Goal: Information Seeking & Learning: Find specific fact

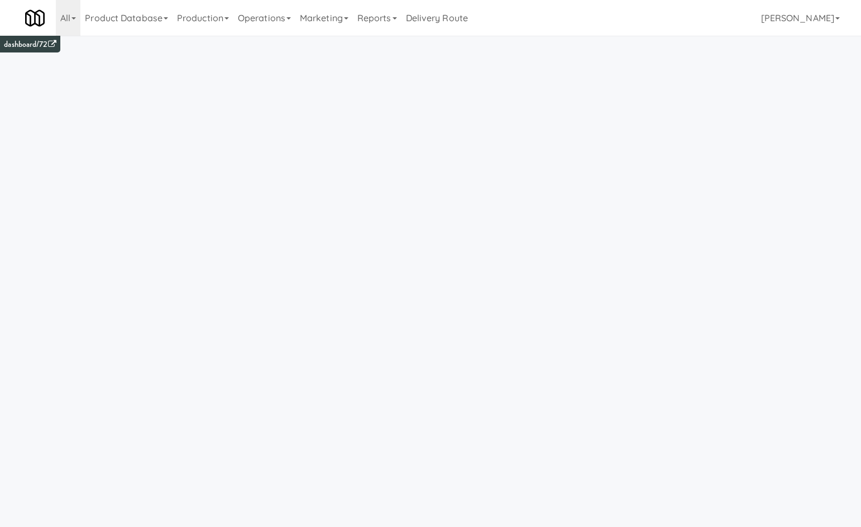
drag, startPoint x: 263, startPoint y: 18, endPoint x: 262, endPoint y: 38, distance: 20.1
click at [263, 20] on link "Operations" at bounding box center [264, 18] width 62 height 36
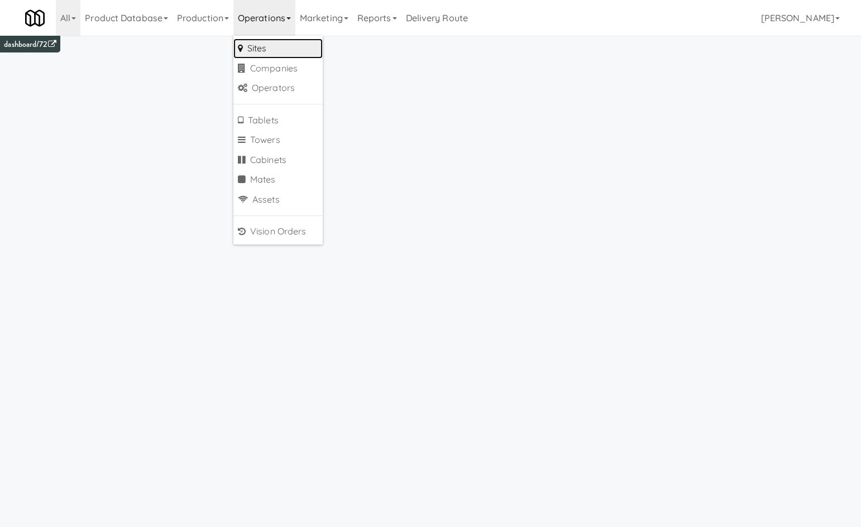
click at [264, 41] on link "Sites" at bounding box center [277, 49] width 89 height 20
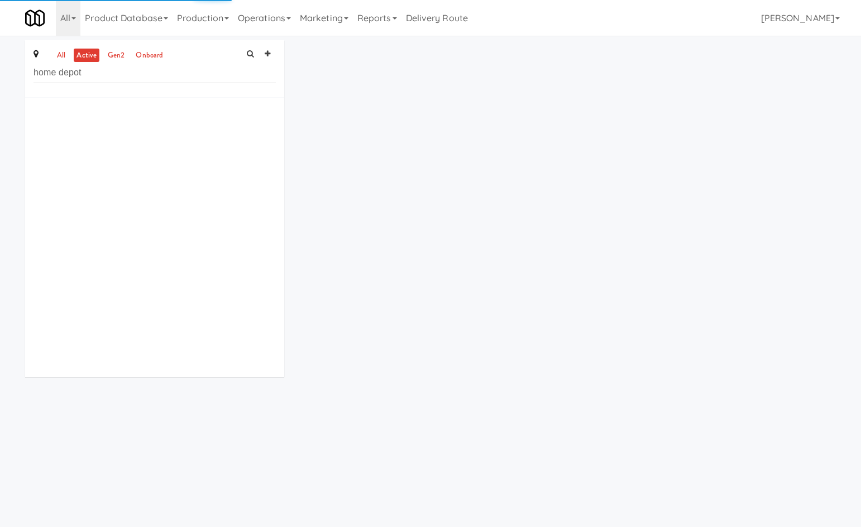
type input "home depot"
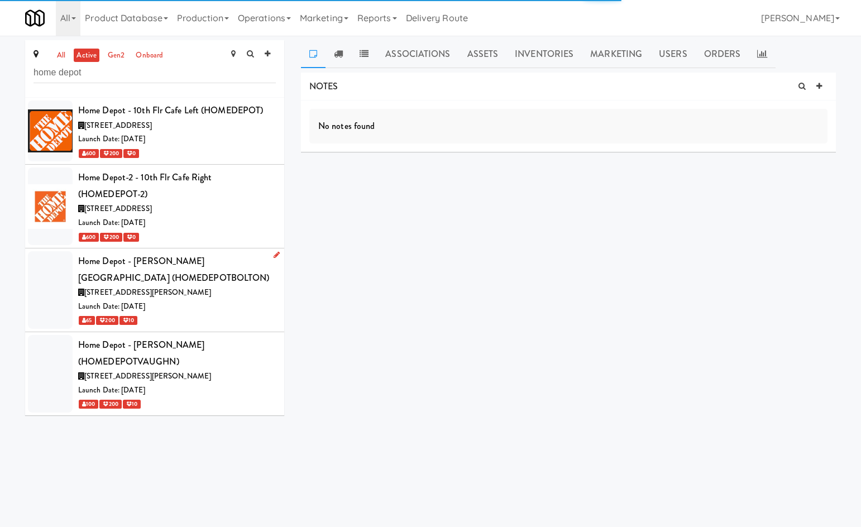
click at [222, 285] on div "Home Depot - Bolton IC (HOMEDEPOTBOLTON)" at bounding box center [177, 269] width 198 height 33
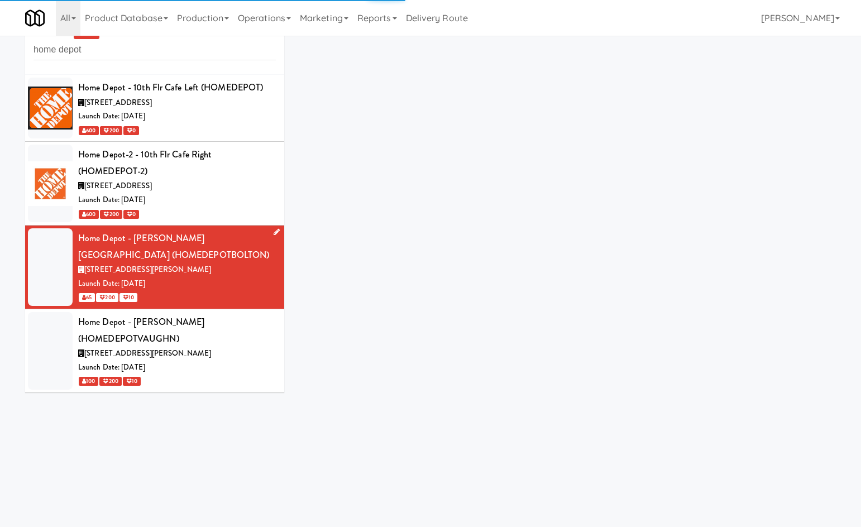
scroll to position [36, 0]
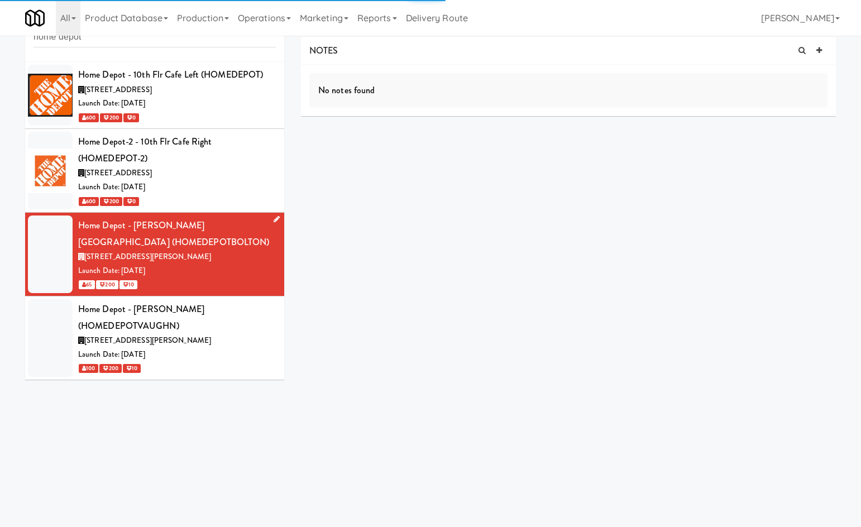
click at [274, 217] on icon at bounding box center [277, 218] width 6 height 7
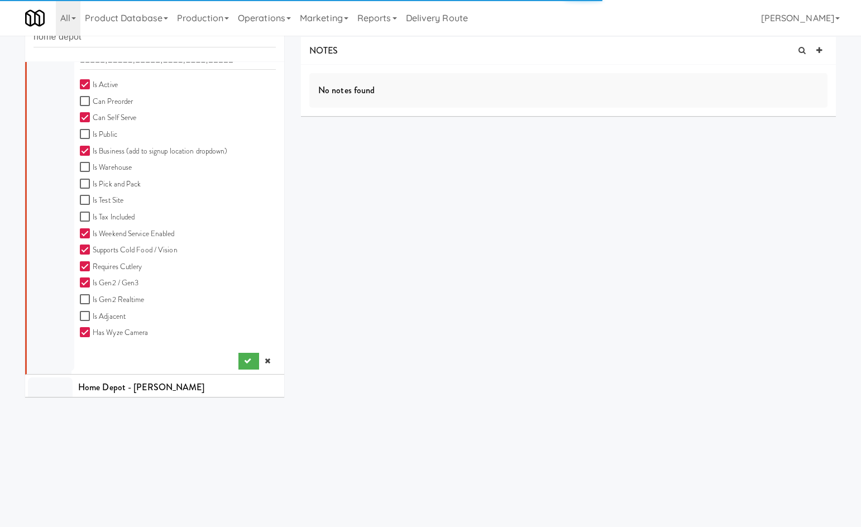
scroll to position [521, 0]
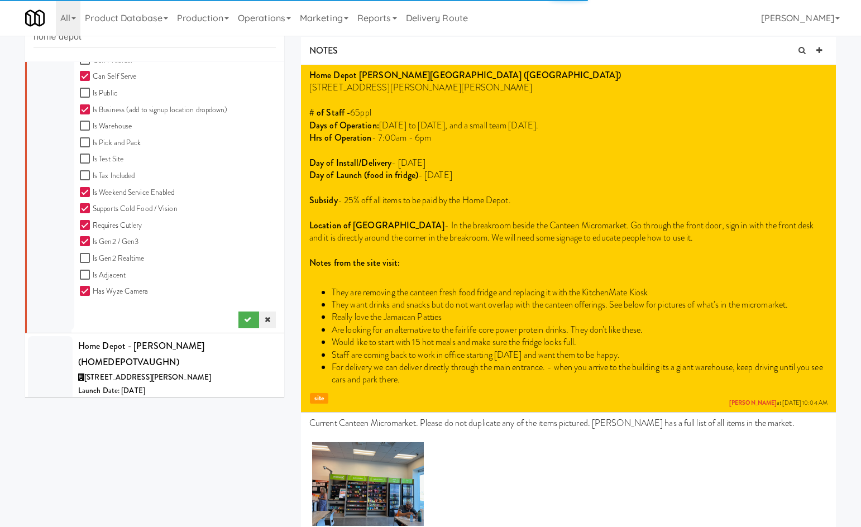
click at [265, 319] on icon at bounding box center [268, 319] width 6 height 7
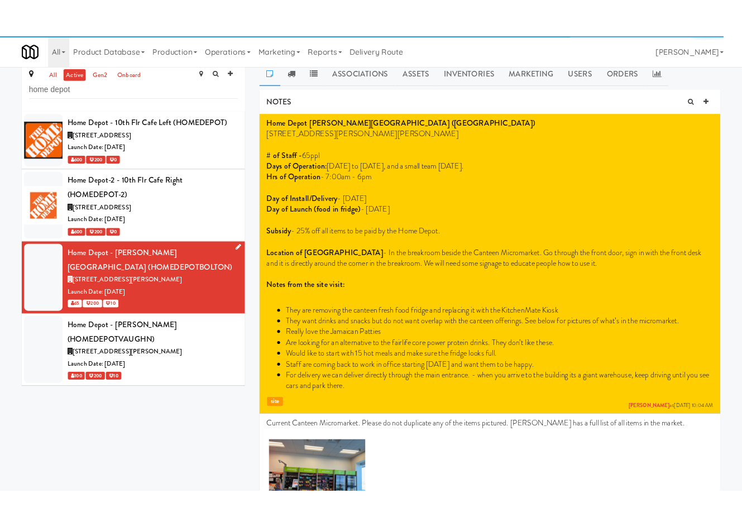
scroll to position [0, 0]
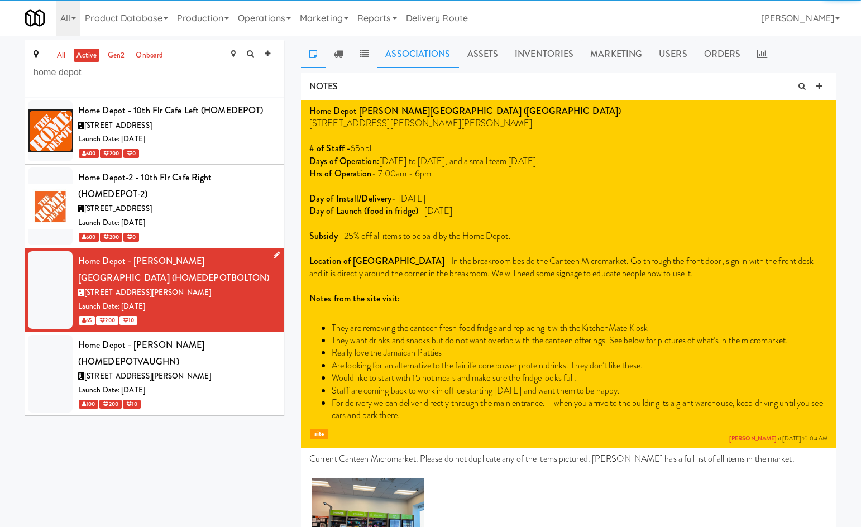
click at [388, 55] on link "Associations" at bounding box center [417, 54] width 81 height 28
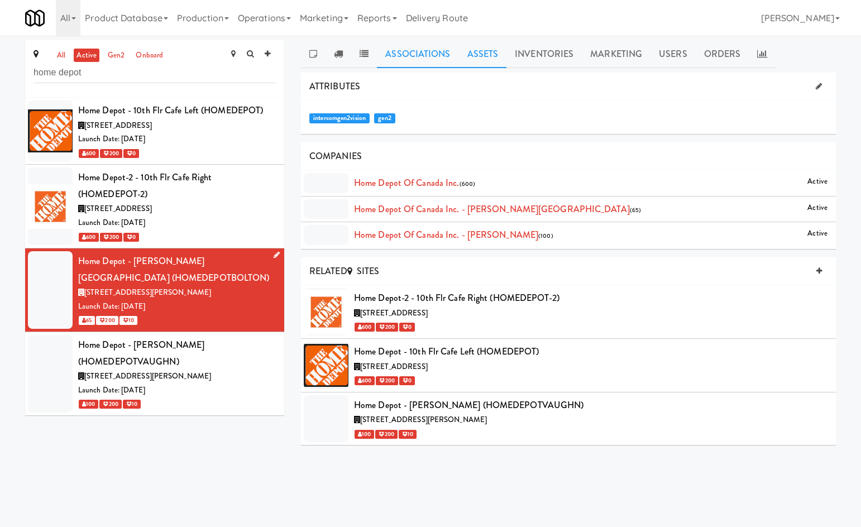
click at [468, 49] on link "Assets" at bounding box center [483, 54] width 48 height 28
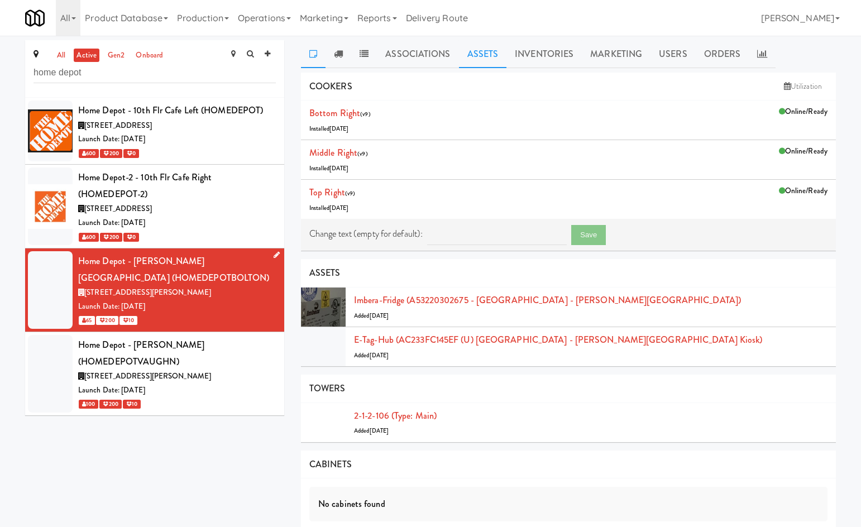
click at [315, 55] on icon at bounding box center [313, 53] width 8 height 9
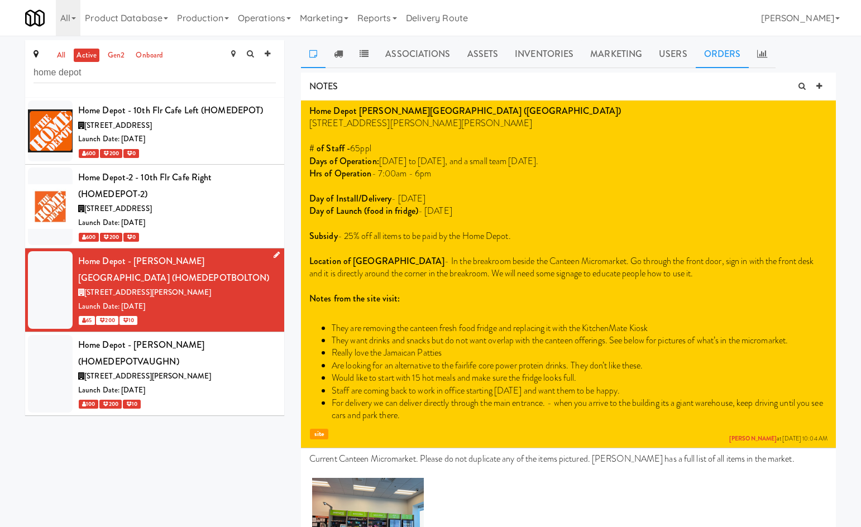
click at [534, 52] on link "Orders" at bounding box center [723, 54] width 54 height 28
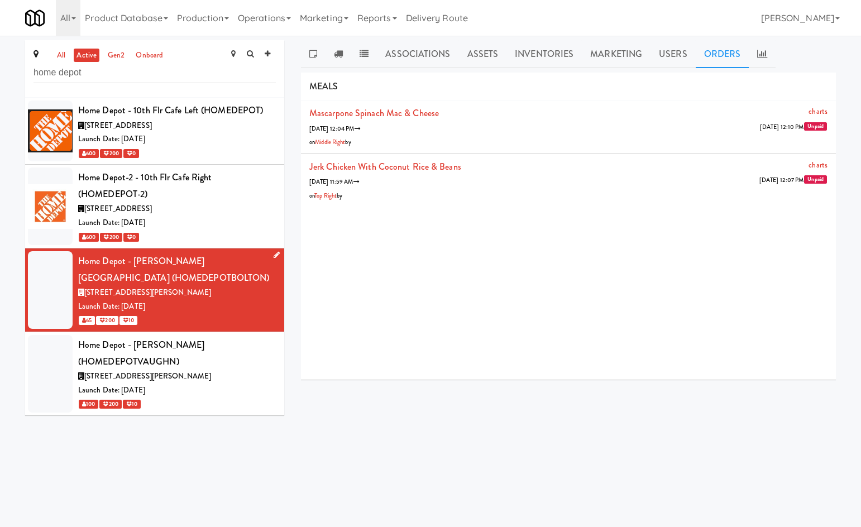
click at [112, 269] on div "Home Depot - Bolton IC (HOMEDEPOTBOLTON)" at bounding box center [177, 269] width 198 height 33
click at [120, 282] on div "Home Depot - Bolton IC (HOMEDEPOTBOLTON)" at bounding box center [177, 269] width 198 height 33
copy div "HOMEDEPOTBOLTON"
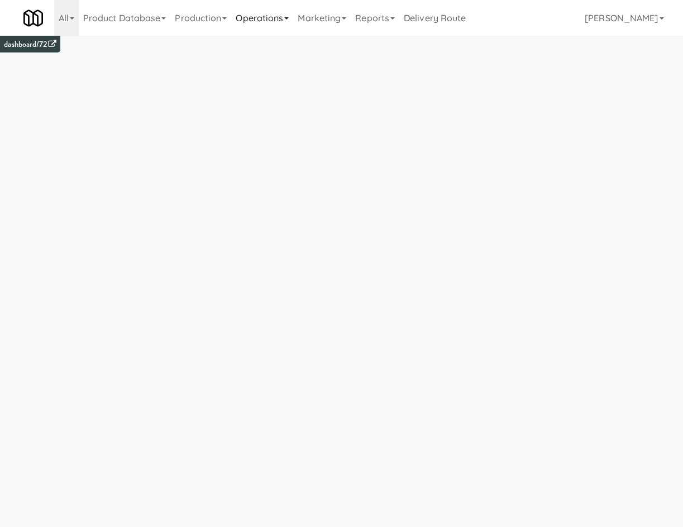
click at [272, 16] on link "Operations" at bounding box center [262, 18] width 62 height 36
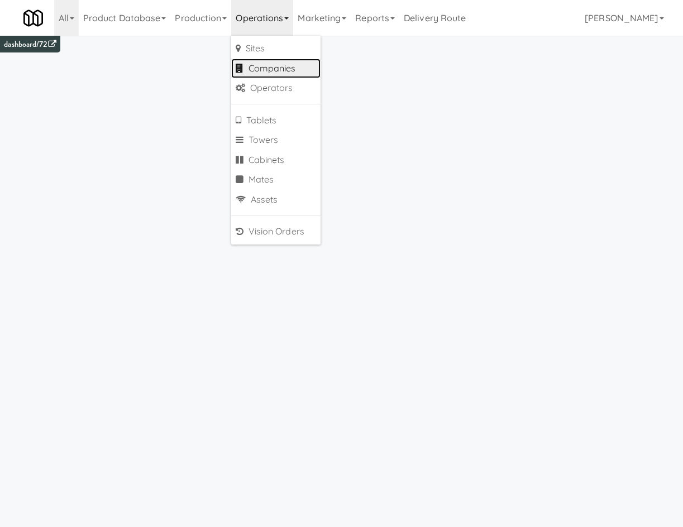
click at [303, 70] on link "Companies" at bounding box center [275, 69] width 89 height 20
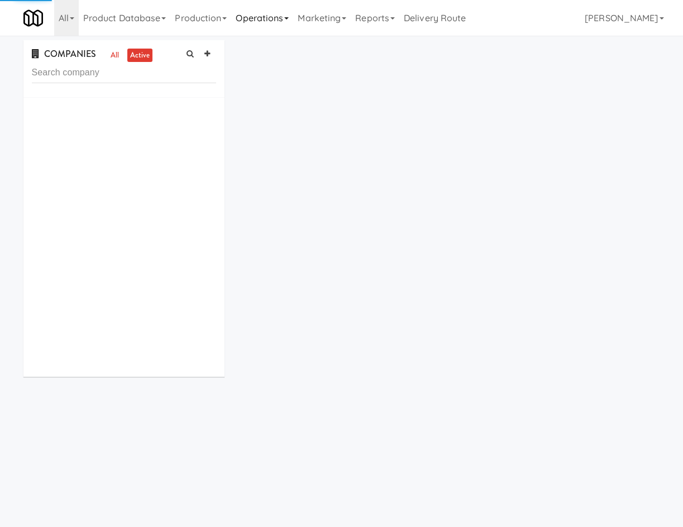
click at [280, 17] on link "Operations" at bounding box center [262, 18] width 62 height 36
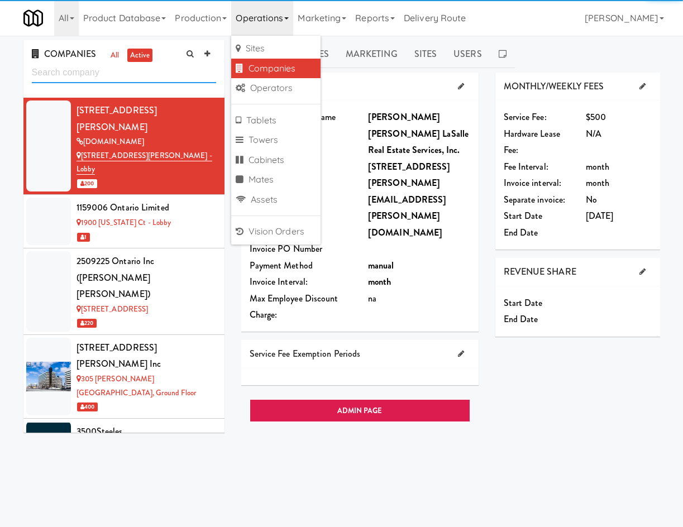
click at [138, 71] on input "text" at bounding box center [124, 73] width 184 height 21
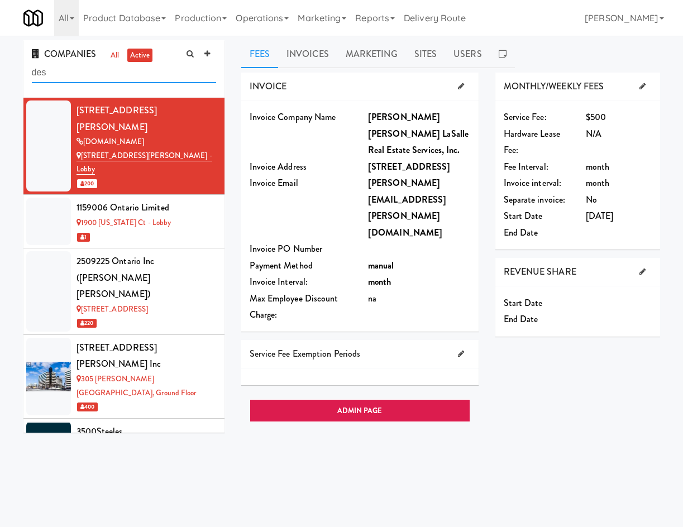
type input "des"
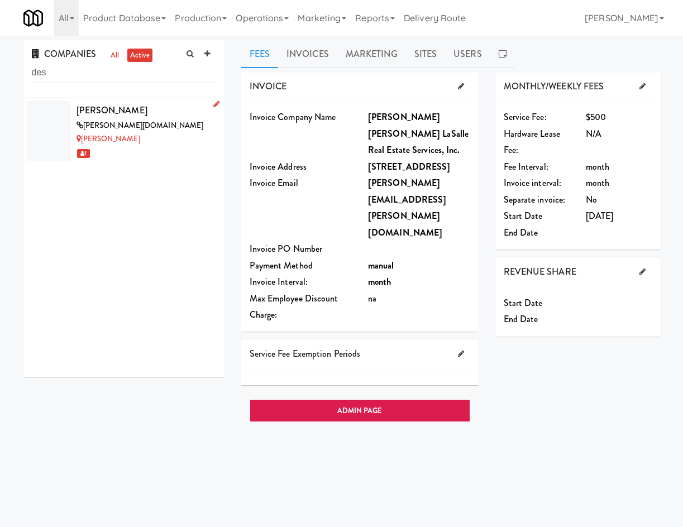
click at [180, 127] on div "desjardins.com" at bounding box center [146, 126] width 140 height 14
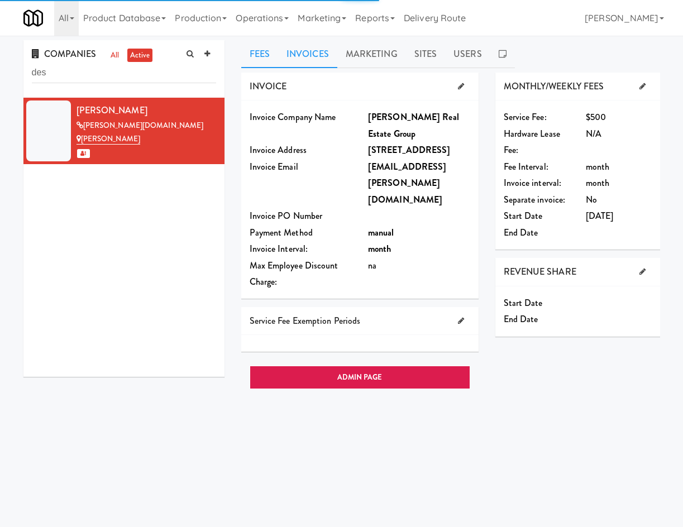
click at [319, 59] on link "Invoices" at bounding box center [307, 54] width 59 height 28
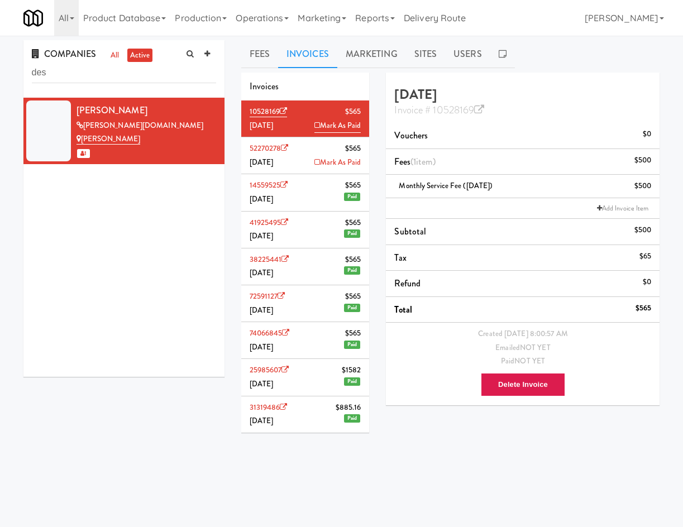
click at [301, 203] on li "14559525 $565 June 2025 Paid" at bounding box center [305, 192] width 128 height 37
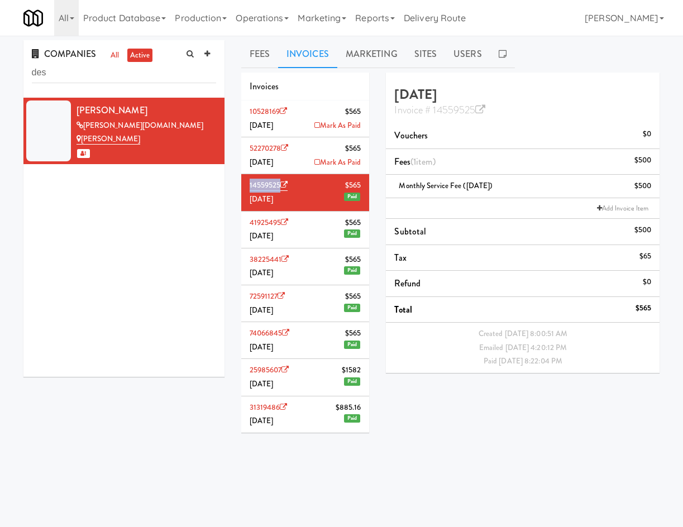
drag, startPoint x: 248, startPoint y: 184, endPoint x: 232, endPoint y: 186, distance: 16.3
click at [274, 188] on li "14559525 $565 June 2025 Paid" at bounding box center [305, 192] width 128 height 37
copy link "145595"
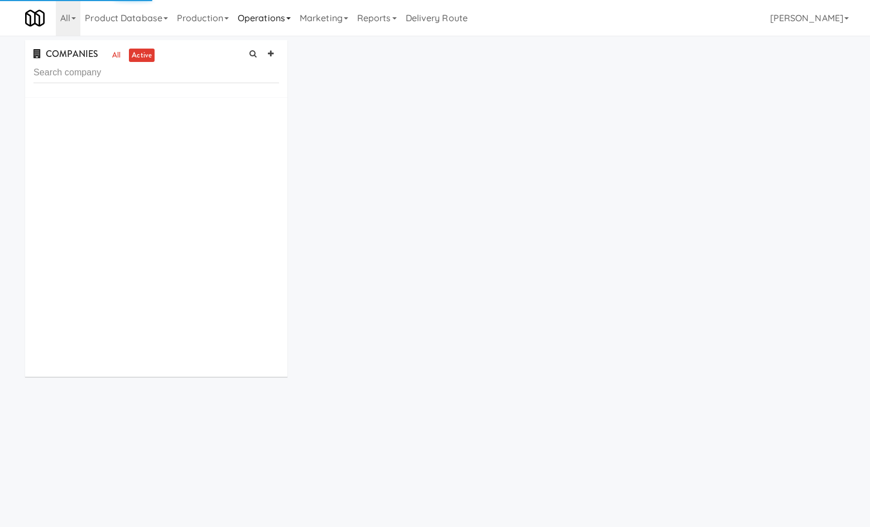
click at [262, 20] on link "Operations" at bounding box center [264, 18] width 62 height 36
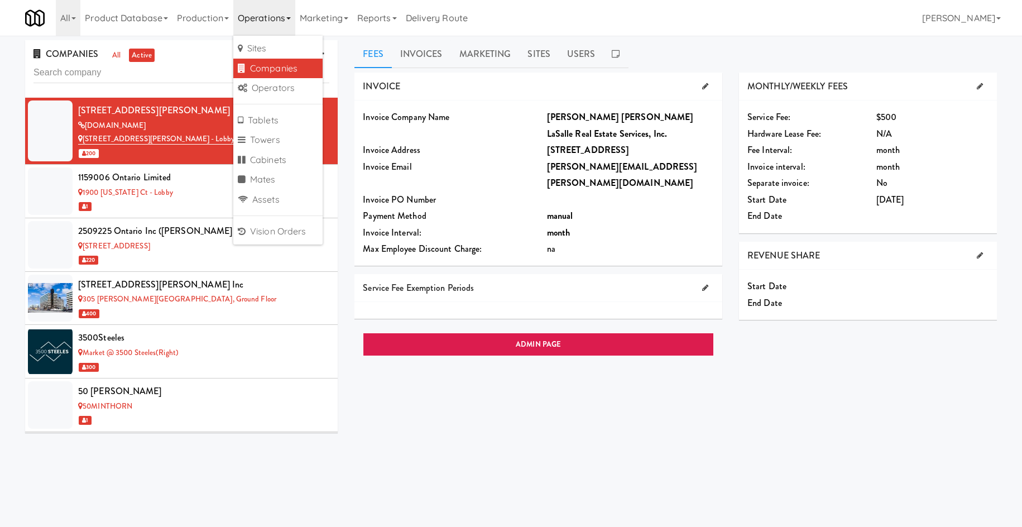
drag, startPoint x: 305, startPoint y: 69, endPoint x: 229, endPoint y: 69, distance: 75.9
click at [304, 69] on link "Companies" at bounding box center [277, 69] width 89 height 20
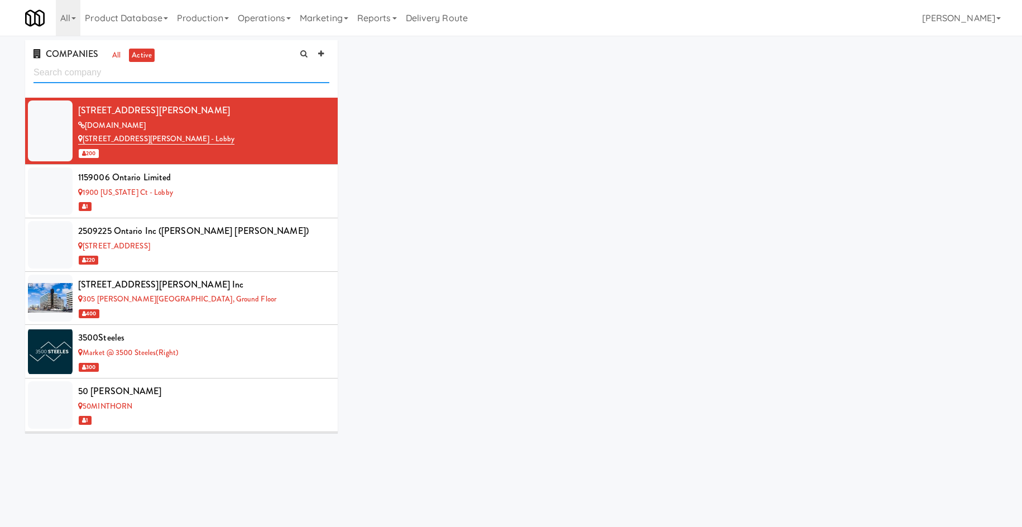
click at [226, 76] on input "text" at bounding box center [181, 73] width 296 height 21
type input "gva"
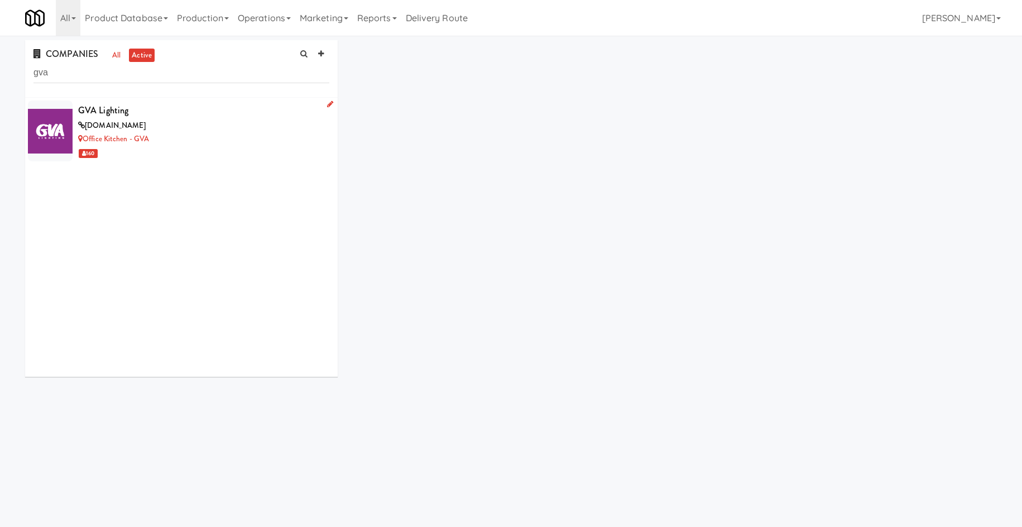
click at [170, 143] on div "Office Kitchen - GVA" at bounding box center [203, 139] width 251 height 14
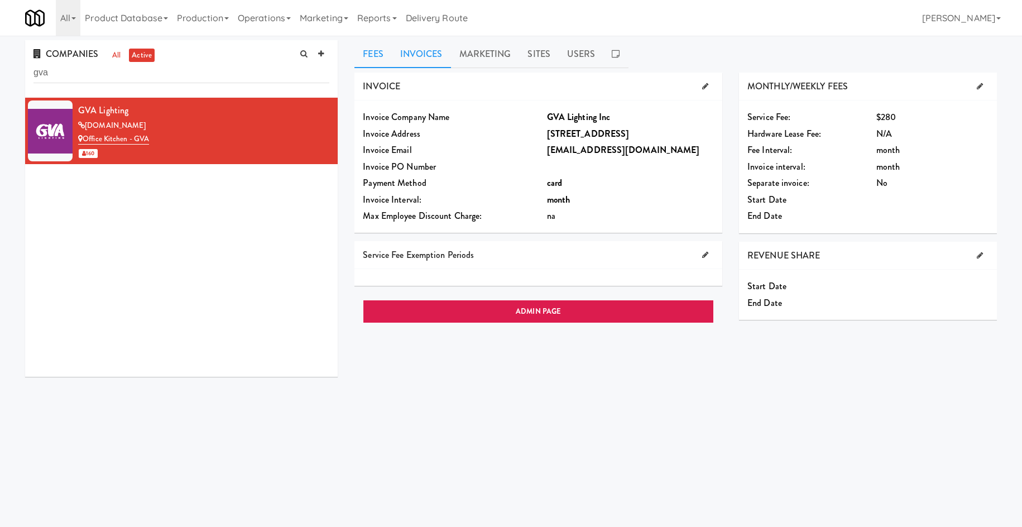
click at [438, 49] on link "Invoices" at bounding box center [421, 54] width 59 height 28
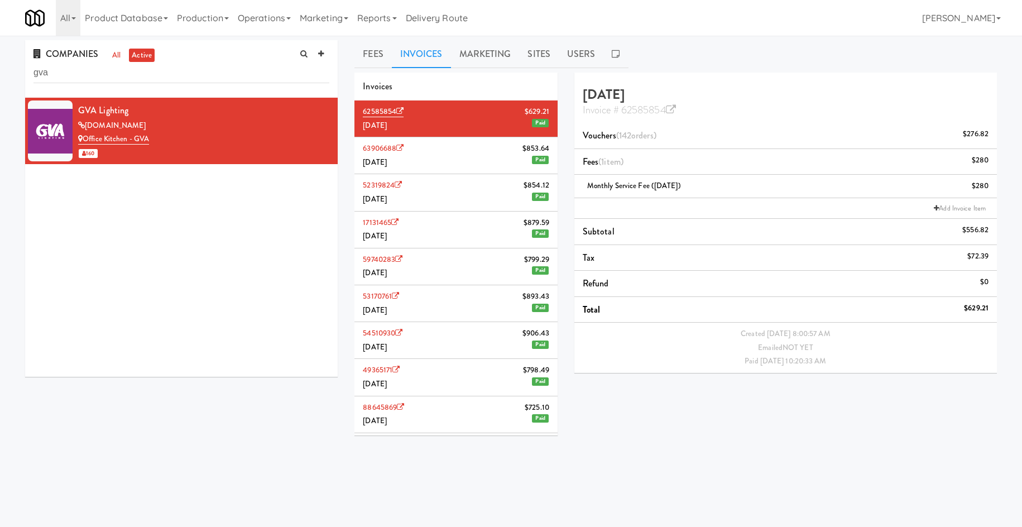
click at [447, 186] on li "52319824 $854.12 June 2025 Paid" at bounding box center [455, 192] width 203 height 37
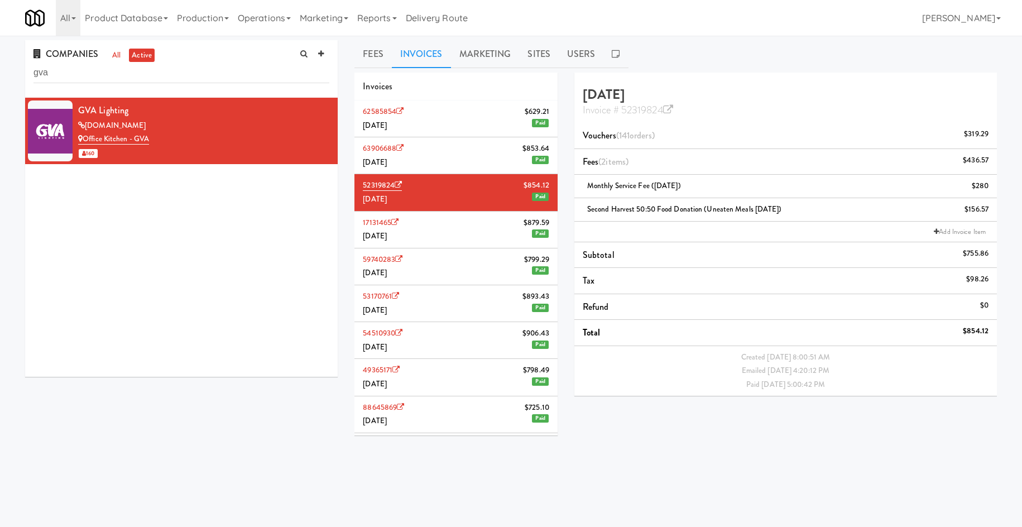
drag, startPoint x: 376, startPoint y: 59, endPoint x: 382, endPoint y: 79, distance: 21.2
click at [376, 64] on link "Fees" at bounding box center [372, 54] width 37 height 28
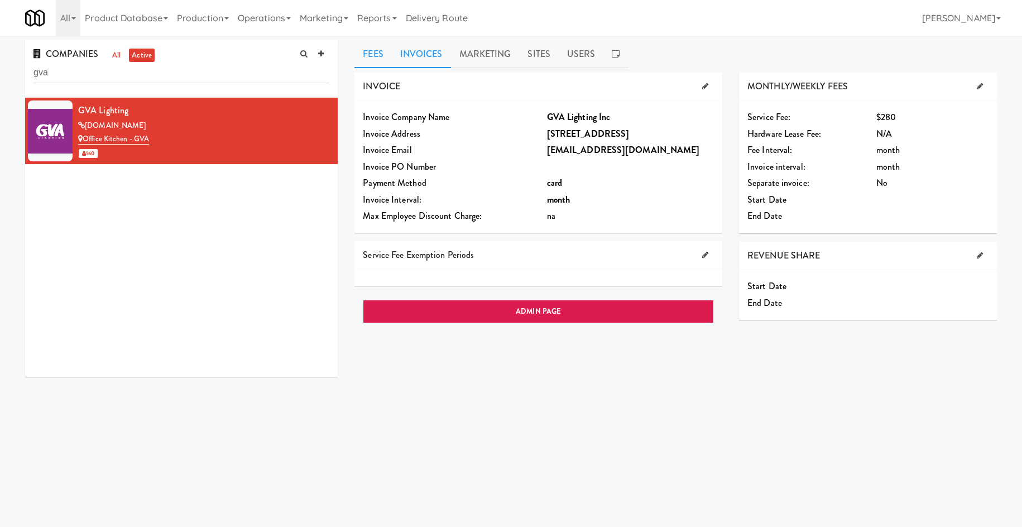
click at [421, 51] on link "Invoices" at bounding box center [421, 54] width 59 height 28
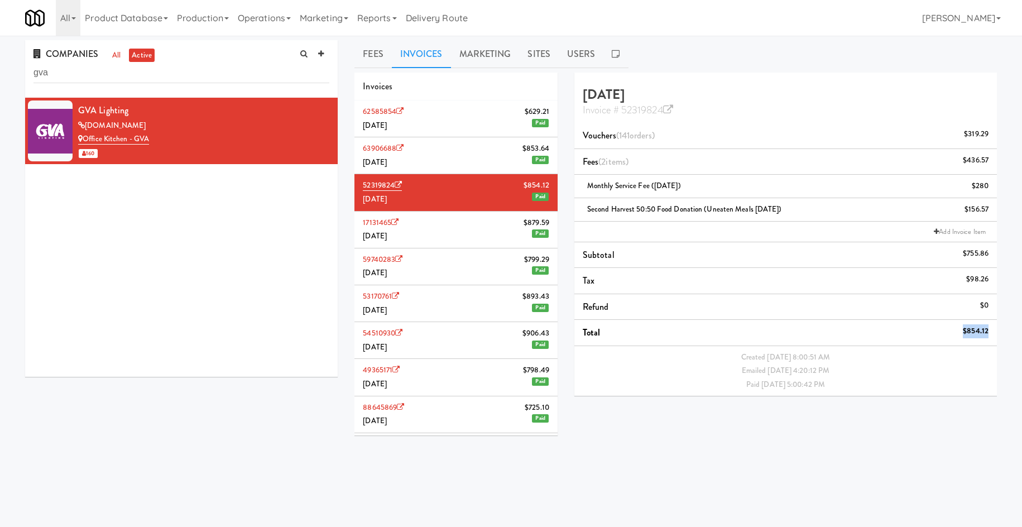
drag, startPoint x: 960, startPoint y: 334, endPoint x: 986, endPoint y: 335, distance: 26.3
click at [636, 335] on li "Total $854.12" at bounding box center [785, 333] width 423 height 26
click at [636, 338] on div "$854.12" at bounding box center [976, 331] width 26 height 14
click at [636, 333] on div "$854.12" at bounding box center [976, 331] width 26 height 14
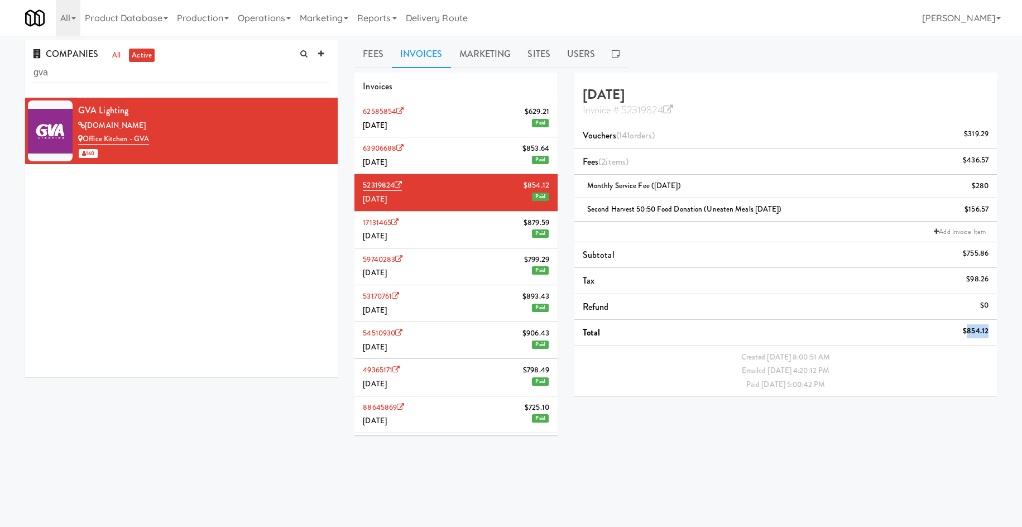
click at [636, 333] on div "$854.12" at bounding box center [976, 331] width 26 height 14
click at [448, 160] on li "63906688 $853.64 July 2025 Paid" at bounding box center [455, 155] width 203 height 37
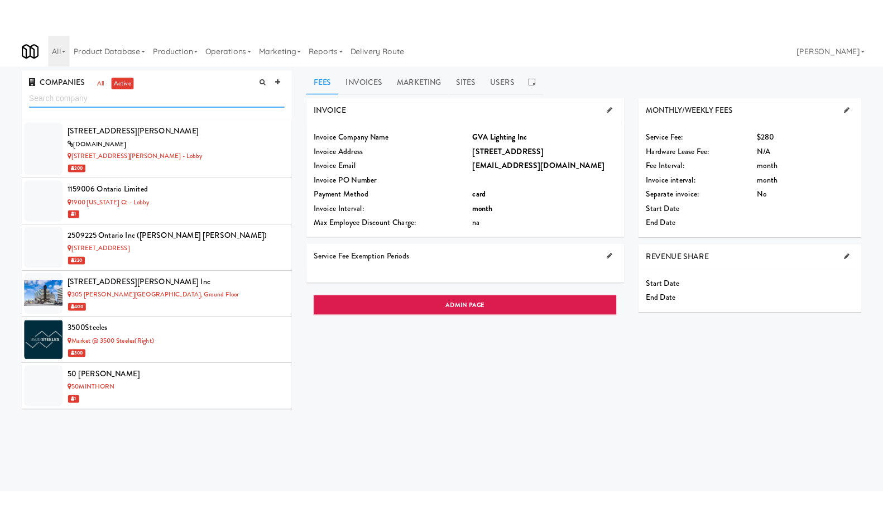
scroll to position [3499, 0]
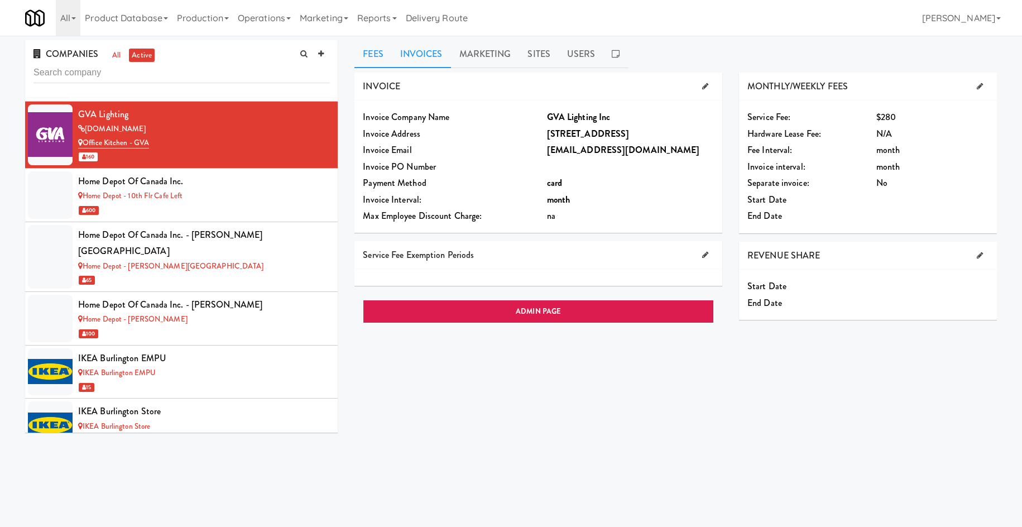
click at [424, 58] on link "Invoices" at bounding box center [421, 54] width 59 height 28
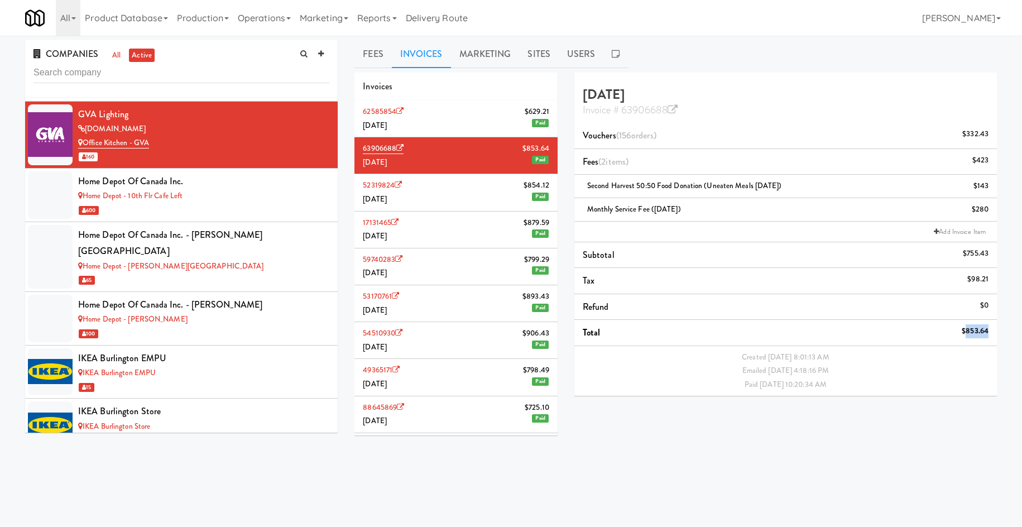
drag, startPoint x: 966, startPoint y: 328, endPoint x: 986, endPoint y: 333, distance: 21.4
click at [986, 333] on div "$853.64" at bounding box center [975, 331] width 27 height 14
copy div "853.64"
click at [651, 108] on link "Invoice # 63906688" at bounding box center [630, 110] width 95 height 15
drag, startPoint x: 361, startPoint y: 148, endPoint x: 398, endPoint y: 150, distance: 37.4
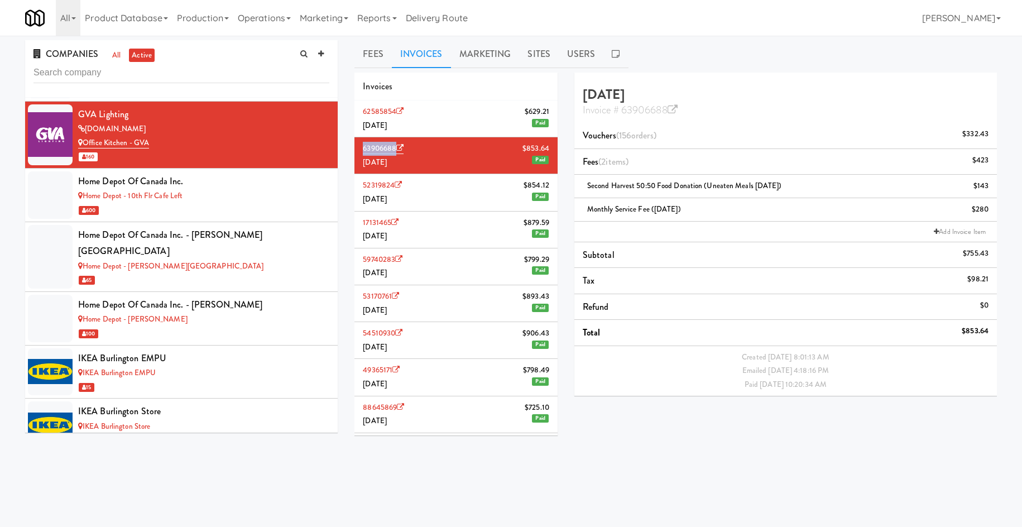
click at [398, 150] on li "63906688 $853.64 July 2025 Paid" at bounding box center [455, 155] width 203 height 37
copy link "63906688"
click at [439, 116] on li "62585854 $629.21 August 2025 Paid" at bounding box center [455, 118] width 203 height 37
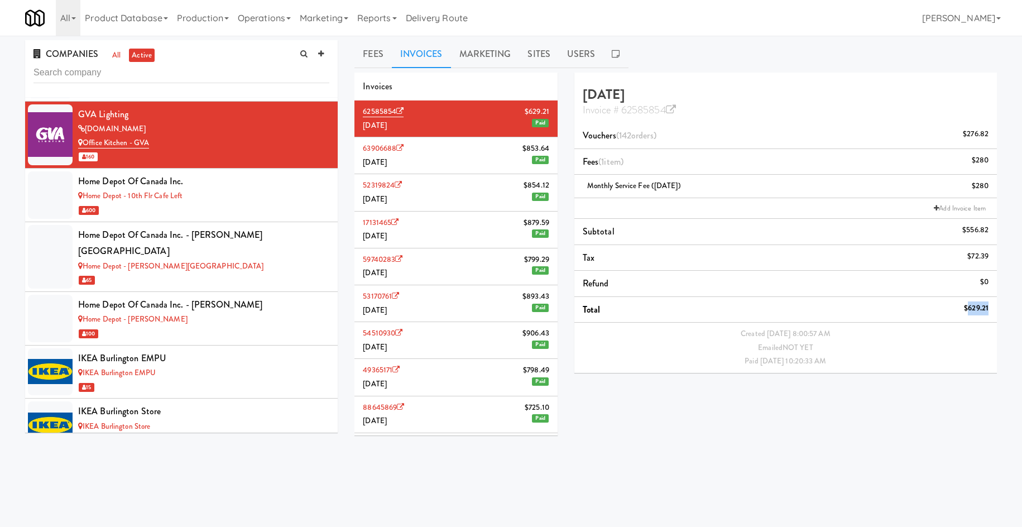
drag, startPoint x: 966, startPoint y: 308, endPoint x: 987, endPoint y: 308, distance: 21.2
click at [987, 309] on div "$629.21" at bounding box center [976, 308] width 25 height 14
click at [430, 160] on li "63906688 $853.64 July 2025 Paid" at bounding box center [455, 155] width 203 height 37
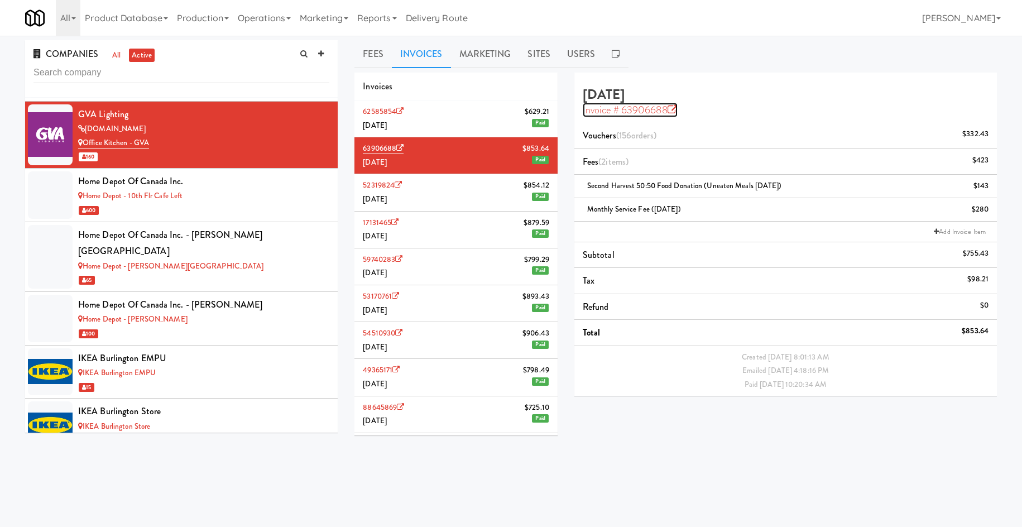
click at [594, 109] on link "Invoice # 63906688" at bounding box center [630, 110] width 95 height 15
click at [460, 120] on li "62585854 $629.21 August 2025 Paid" at bounding box center [455, 118] width 203 height 37
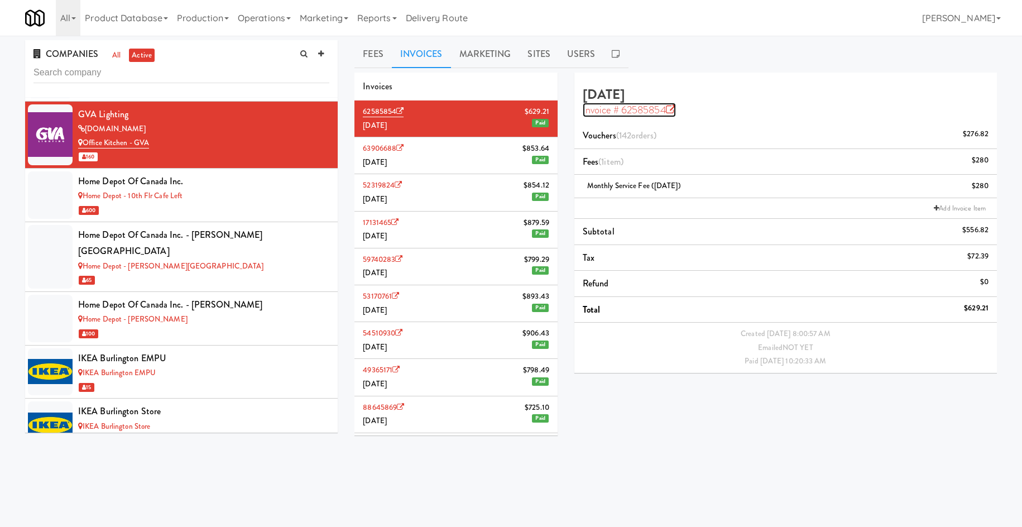
click at [642, 116] on link "Invoice # 62585854" at bounding box center [629, 110] width 93 height 15
drag, startPoint x: 996, startPoint y: 308, endPoint x: 987, endPoint y: 310, distance: 9.4
click at [987, 310] on div "Fees Invoices Marketing Sites Users INVOICE Invoice Company Name GVA Lighting I…" at bounding box center [675, 265] width 659 height 451
copy li "$629.21"
